Goal: Information Seeking & Learning: Understand process/instructions

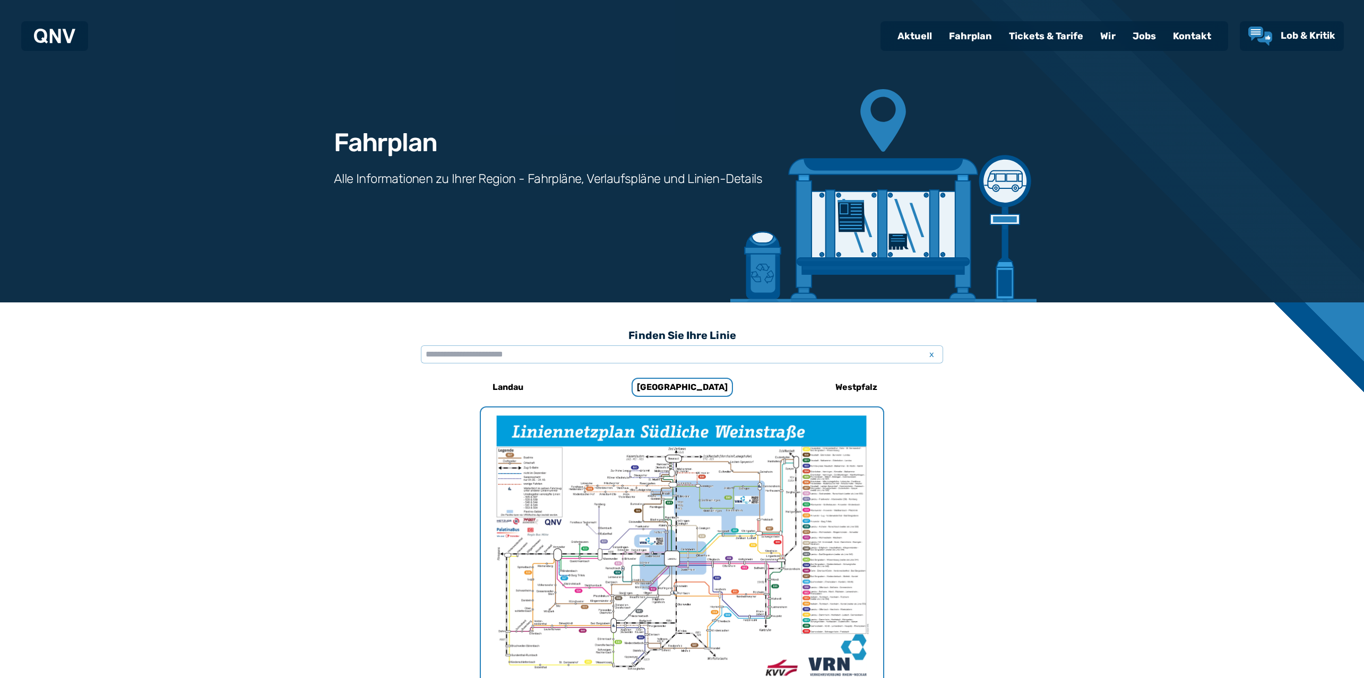
scroll to position [629, 0]
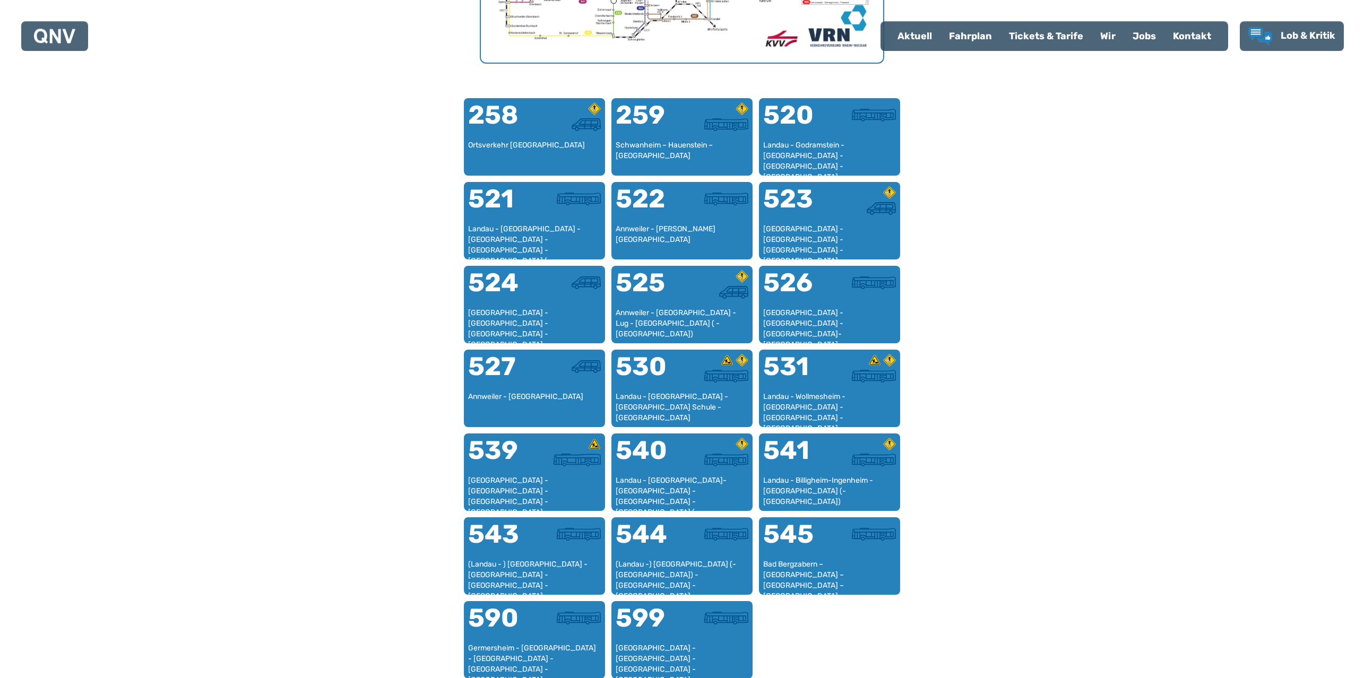
click at [457, 620] on div "258 Ortsverkehr Hauenstein 259 [GEOGRAPHIC_DATA] – [GEOGRAPHIC_DATA] – [GEOGRAP…" at bounding box center [682, 388] width 516 height 580
click at [536, 612] on div at bounding box center [569, 616] width 70 height 13
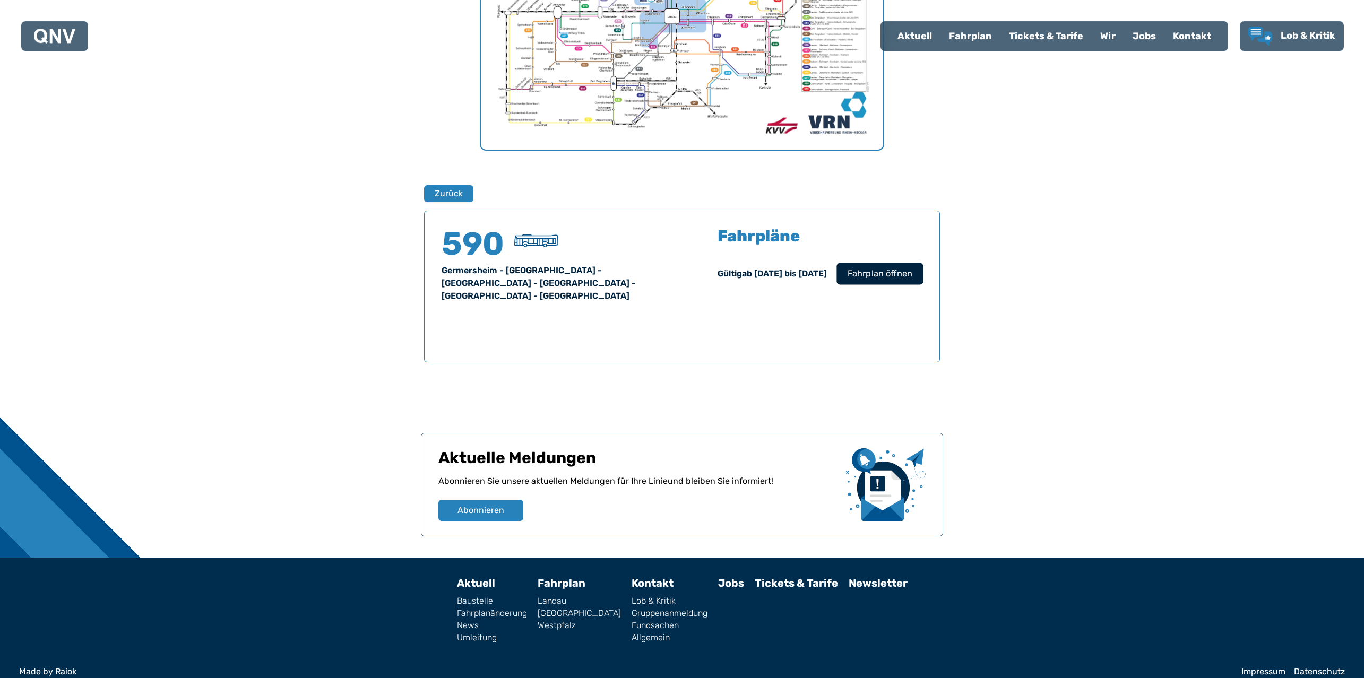
scroll to position [543, 0]
click at [872, 274] on span "Fahrplan öffnen" at bounding box center [879, 273] width 65 height 13
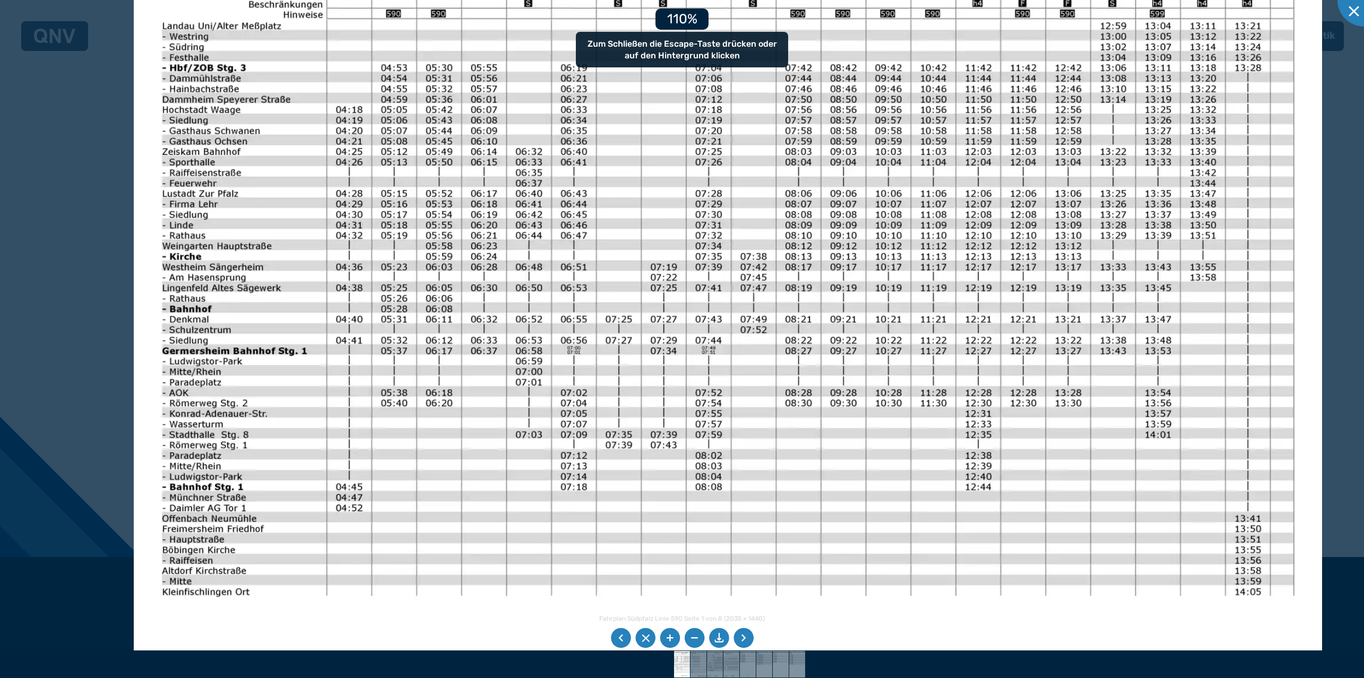
click at [604, 334] on img at bounding box center [728, 318] width 1188 height 840
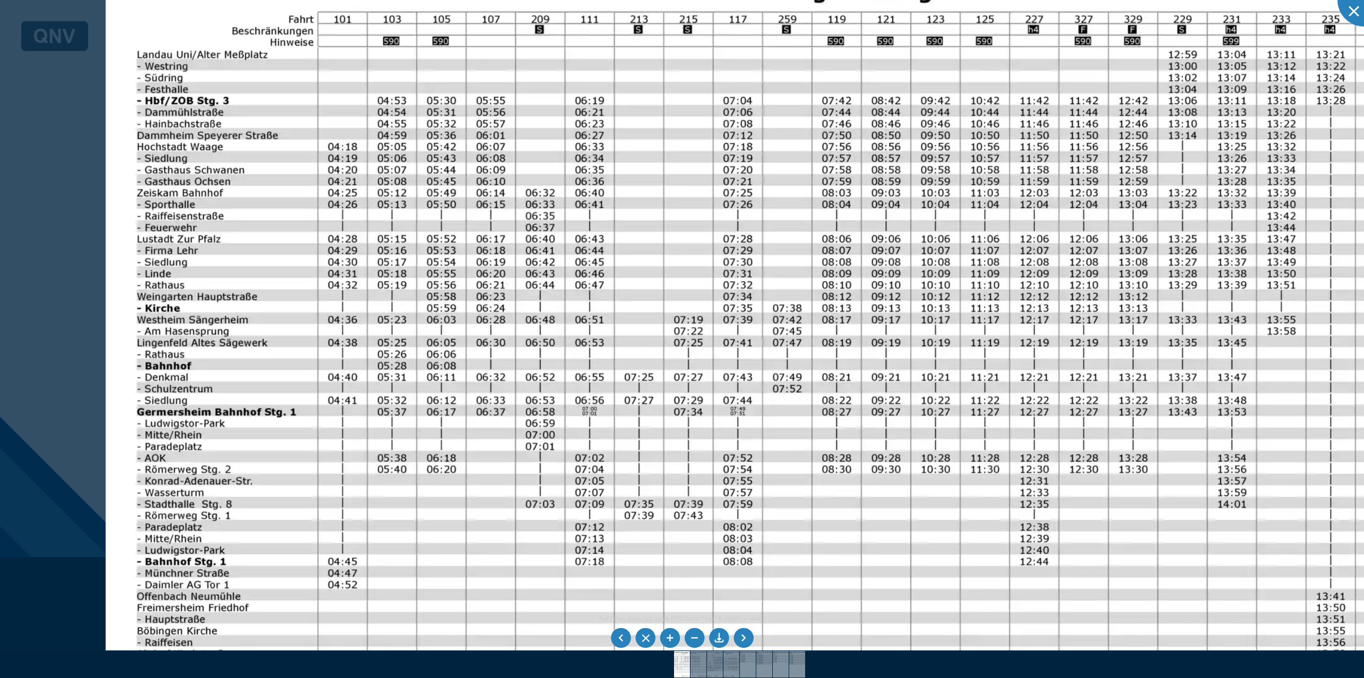
click at [747, 637] on li at bounding box center [743, 638] width 20 height 20
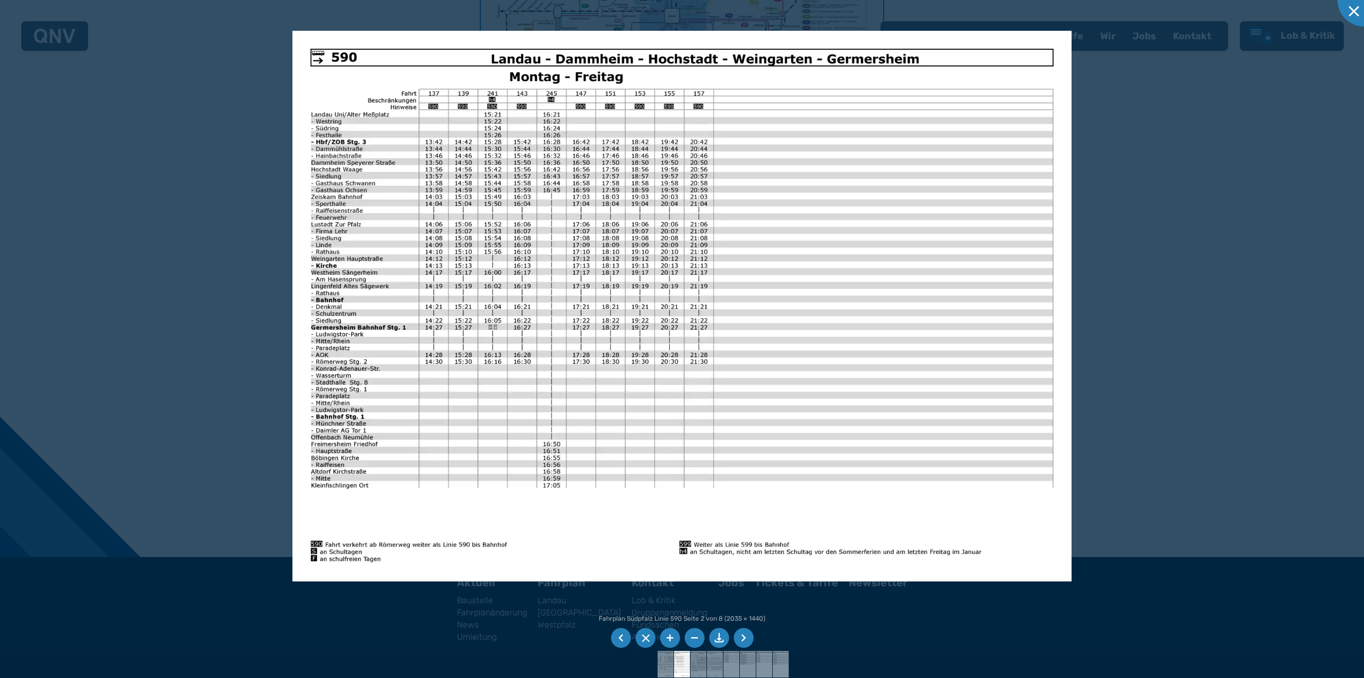
click at [747, 637] on li at bounding box center [743, 638] width 20 height 20
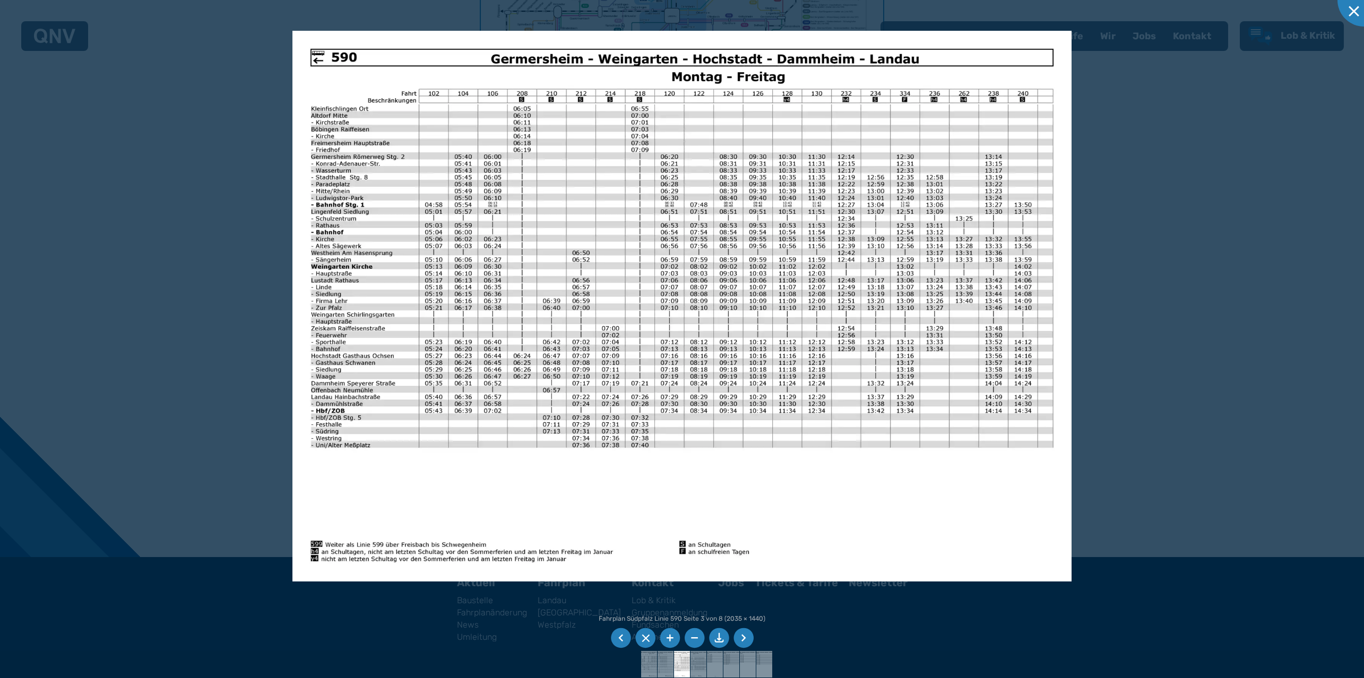
click at [1239, 470] on div at bounding box center [682, 339] width 1364 height 678
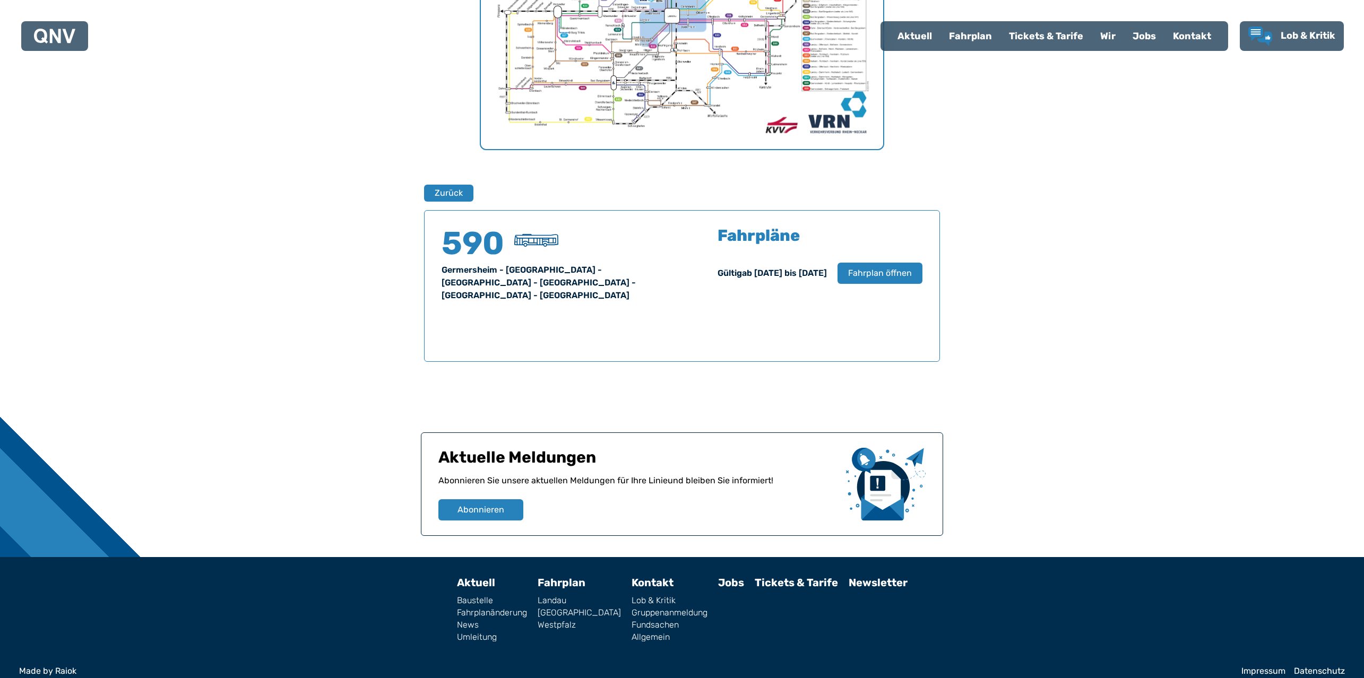
click at [1170, 336] on div "Finden Sie Ihre Linie x [GEOGRAPHIC_DATA] Zurück 590 Germersheim - [GEOGRAPHIC_…" at bounding box center [682, 158] width 1364 height 797
